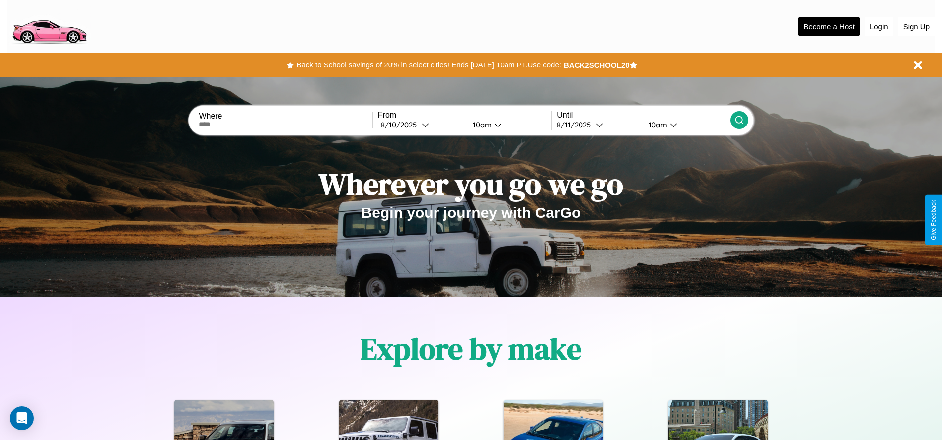
click at [879, 26] on button "Login" at bounding box center [879, 26] width 28 height 19
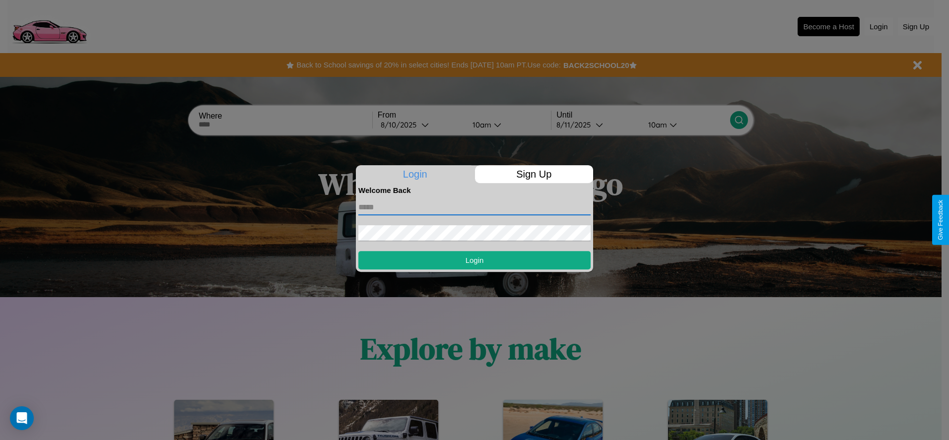
click at [475, 207] on input "text" at bounding box center [475, 208] width 232 height 16
type input "**********"
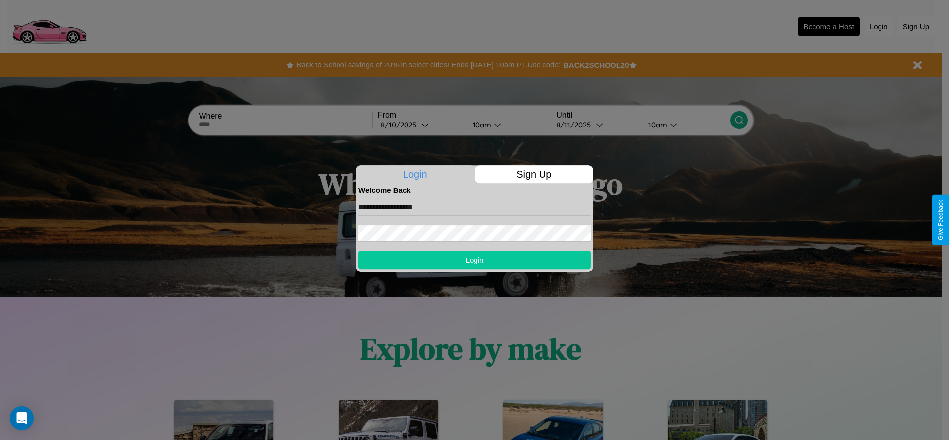
click at [475, 260] on button "Login" at bounding box center [475, 260] width 232 height 18
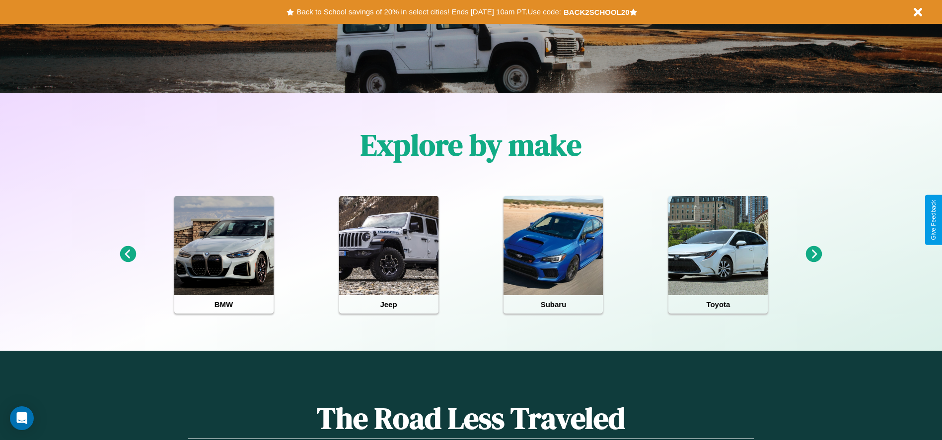
scroll to position [206, 0]
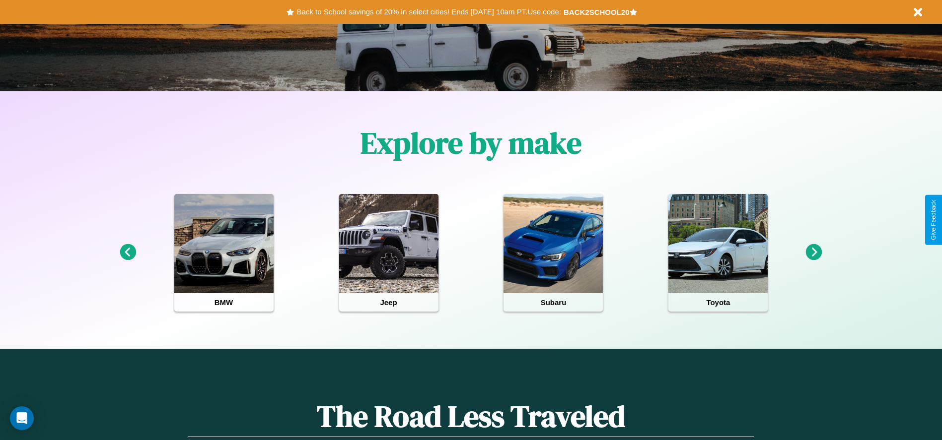
click at [814, 253] on icon at bounding box center [814, 252] width 16 height 16
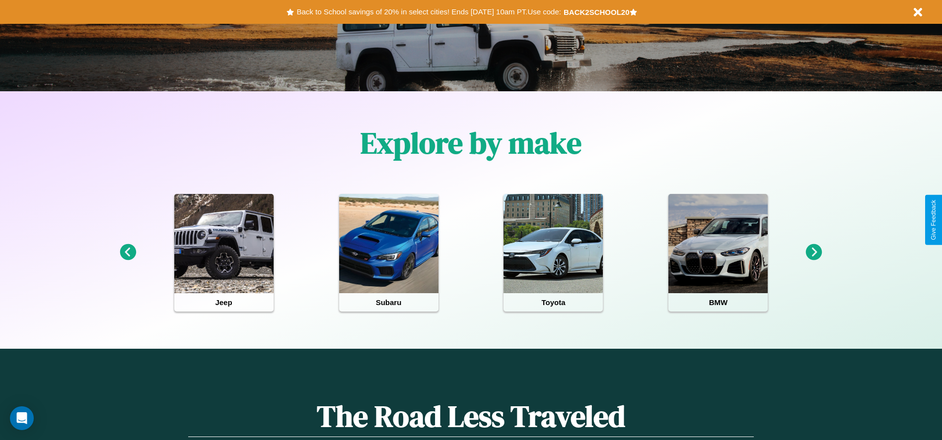
click at [128, 253] on icon at bounding box center [128, 252] width 16 height 16
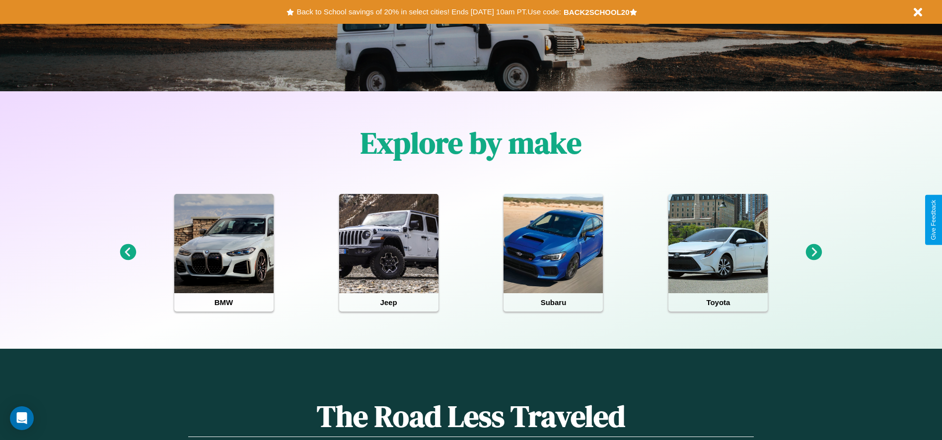
click at [814, 253] on icon at bounding box center [814, 252] width 16 height 16
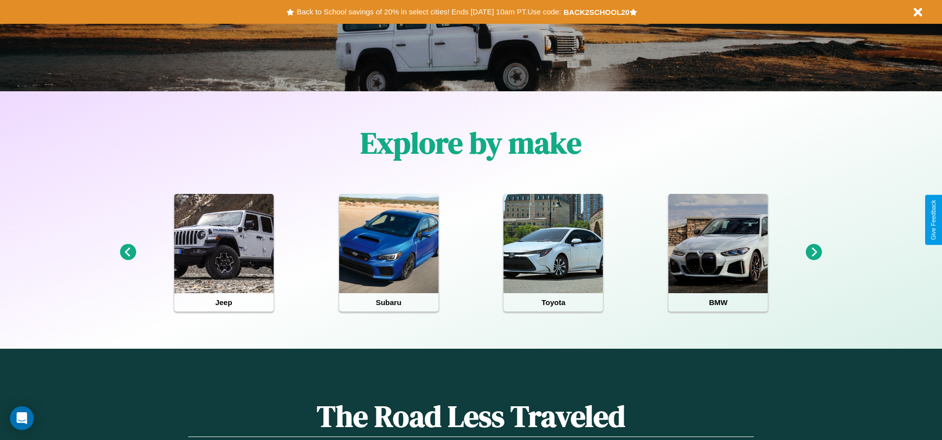
click at [128, 253] on icon at bounding box center [128, 252] width 16 height 16
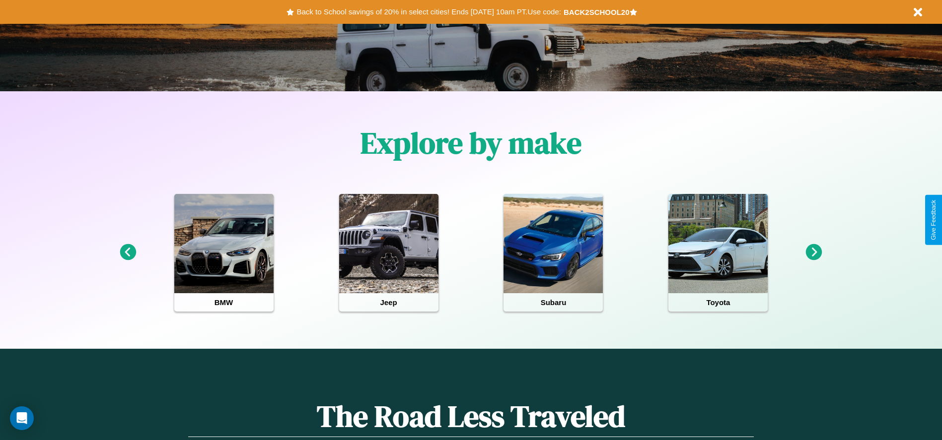
click at [814, 253] on icon at bounding box center [814, 252] width 16 height 16
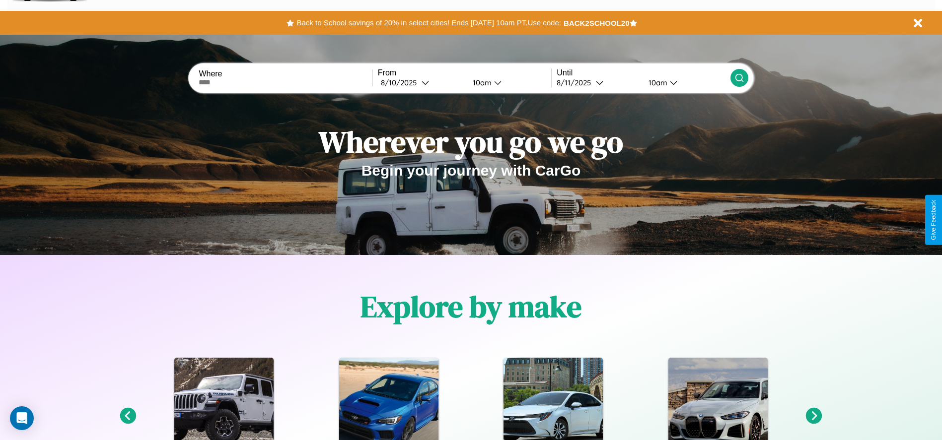
scroll to position [0, 0]
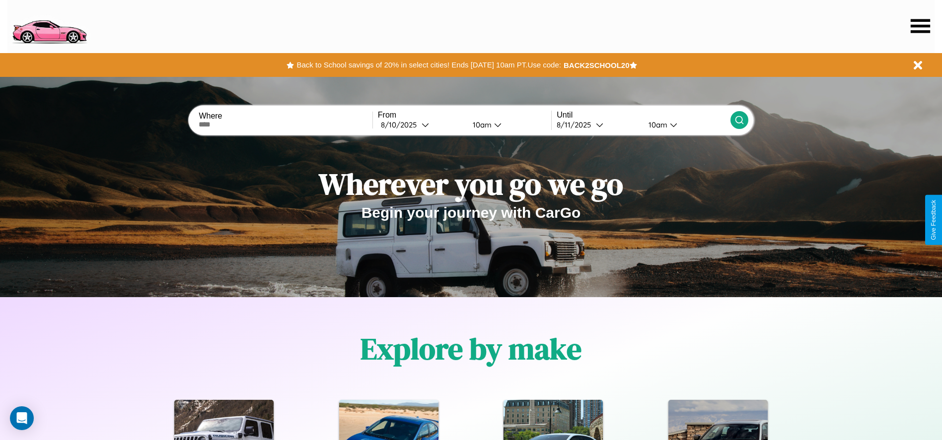
click at [920, 26] on icon at bounding box center [920, 26] width 19 height 14
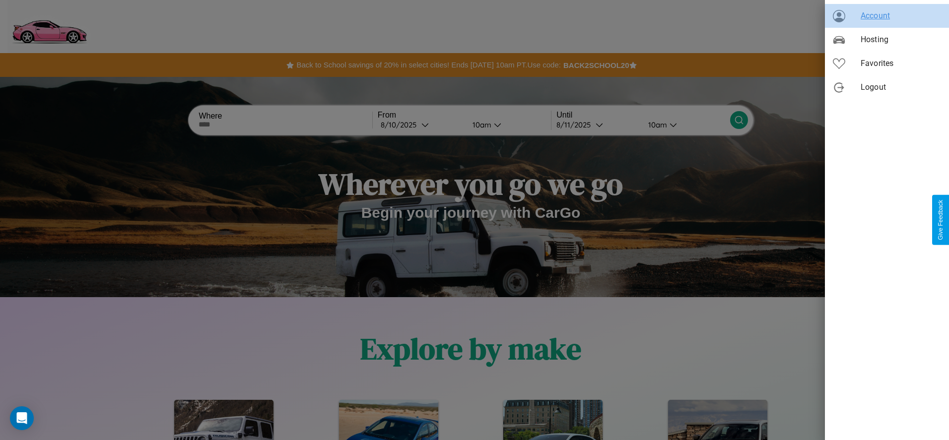
click at [887, 16] on span "Account" at bounding box center [901, 16] width 80 height 12
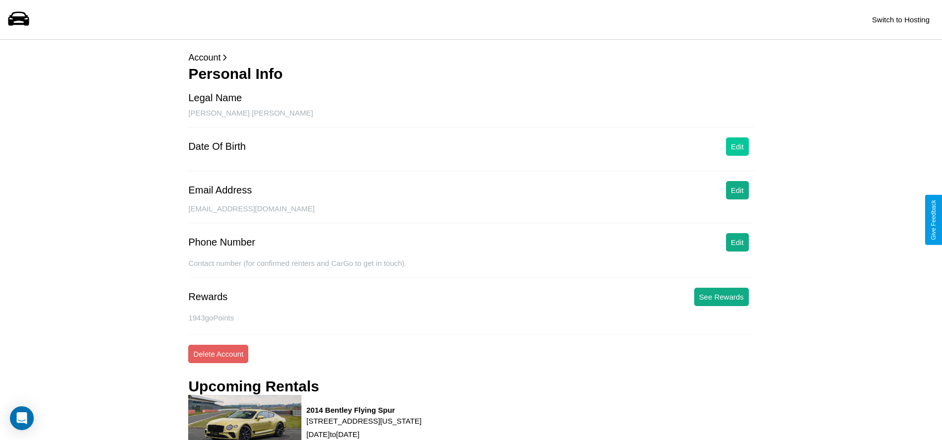
click at [737, 146] on button "Edit" at bounding box center [737, 147] width 23 height 18
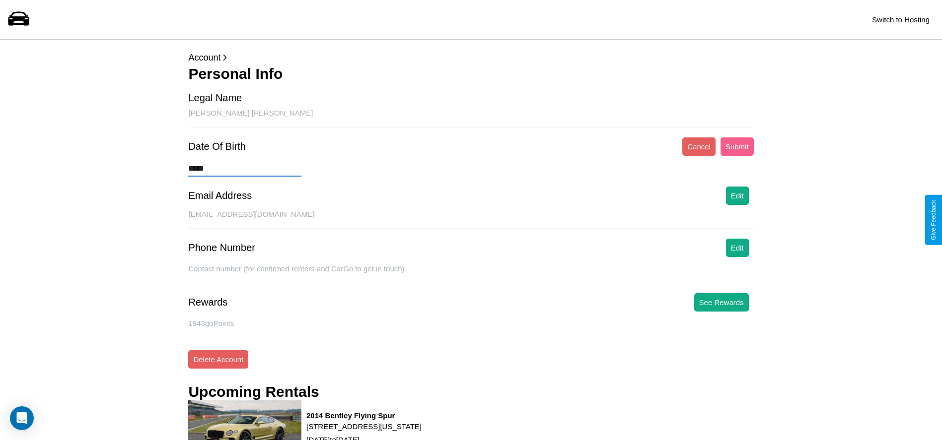
type input "******"
